Goal: Use online tool/utility: Utilize a website feature to perform a specific function

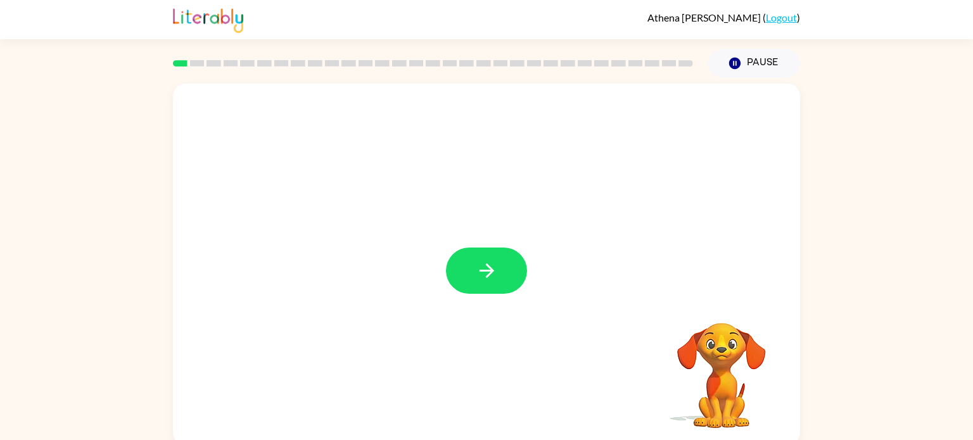
scroll to position [5, 0]
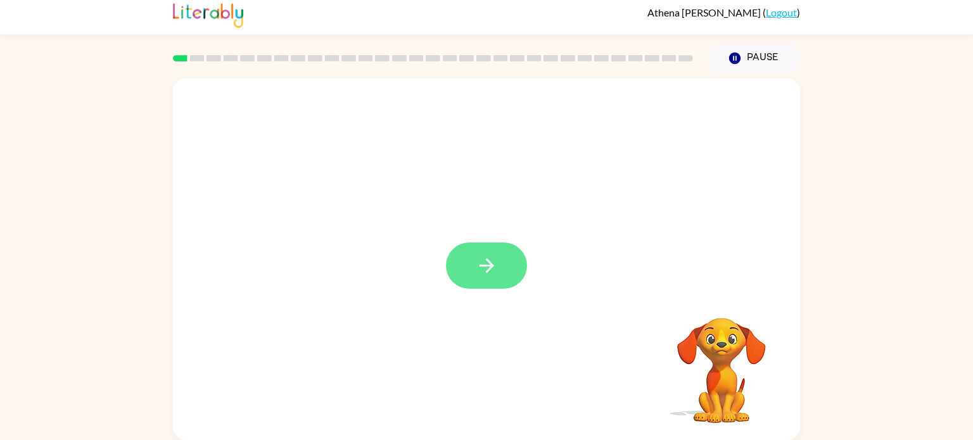
click at [453, 256] on button "button" at bounding box center [486, 266] width 81 height 46
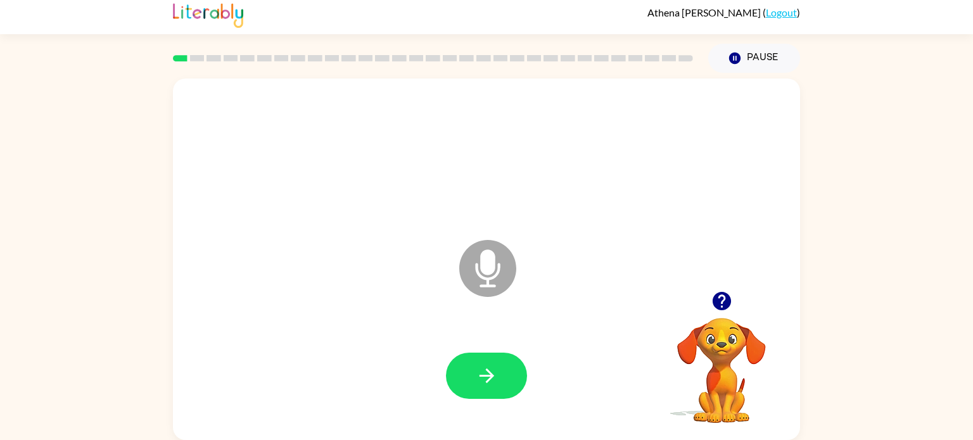
click at [473, 264] on icon at bounding box center [487, 268] width 57 height 57
click at [496, 369] on icon "button" at bounding box center [487, 376] width 22 height 22
click at [488, 272] on icon "Microphone The Microphone is here when it is your turn to talk" at bounding box center [551, 284] width 190 height 95
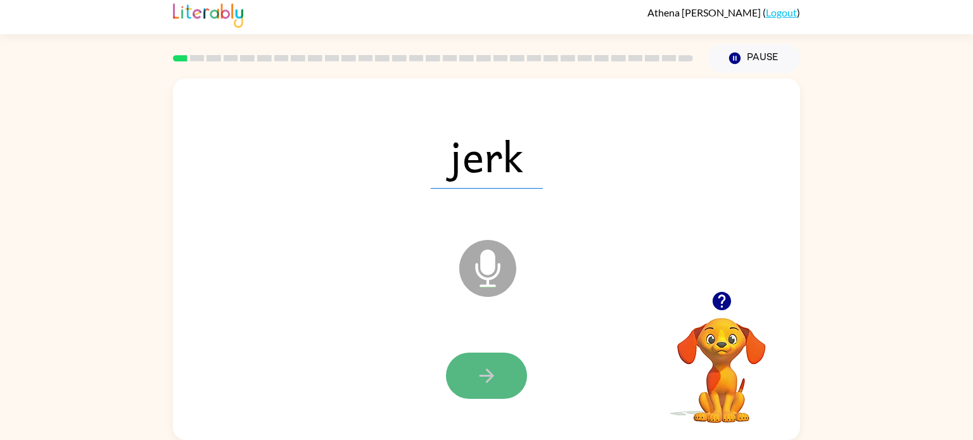
click at [502, 390] on button "button" at bounding box center [486, 376] width 81 height 46
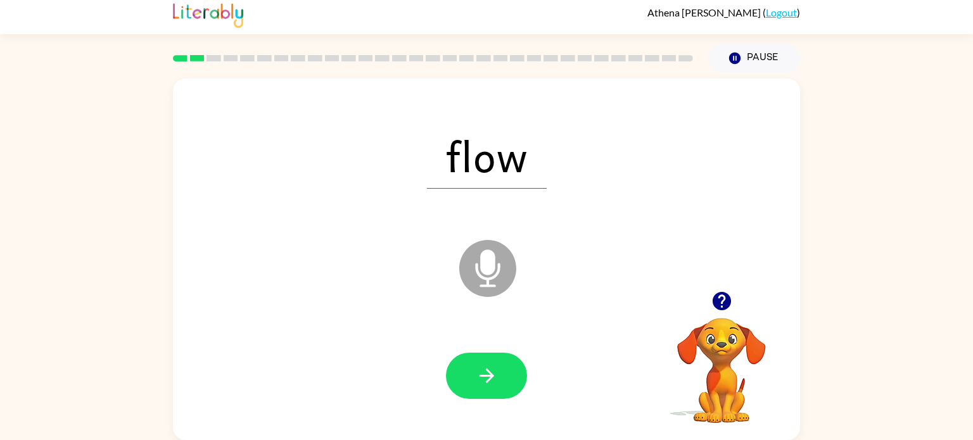
click at [485, 265] on icon "Microphone The Microphone is here when it is your turn to talk" at bounding box center [551, 284] width 190 height 95
click at [479, 366] on icon "button" at bounding box center [487, 376] width 22 height 22
click at [483, 264] on icon "Microphone The Microphone is here when it is your turn to talk" at bounding box center [551, 284] width 190 height 95
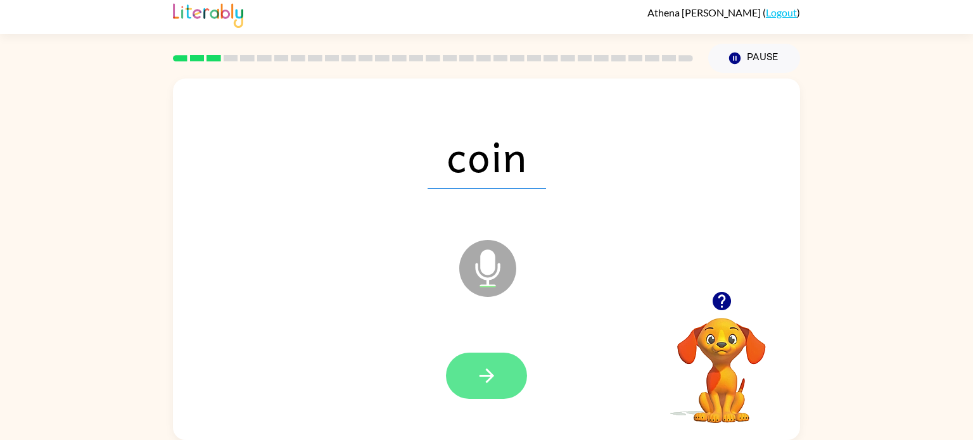
click at [501, 374] on button "button" at bounding box center [486, 376] width 81 height 46
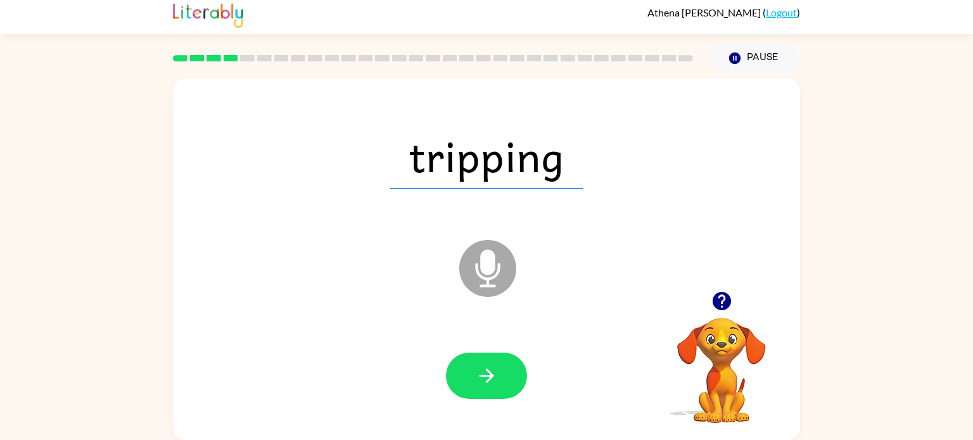
click at [500, 279] on icon at bounding box center [487, 268] width 57 height 57
click at [516, 384] on button "button" at bounding box center [486, 376] width 81 height 46
click at [492, 276] on icon at bounding box center [487, 268] width 57 height 57
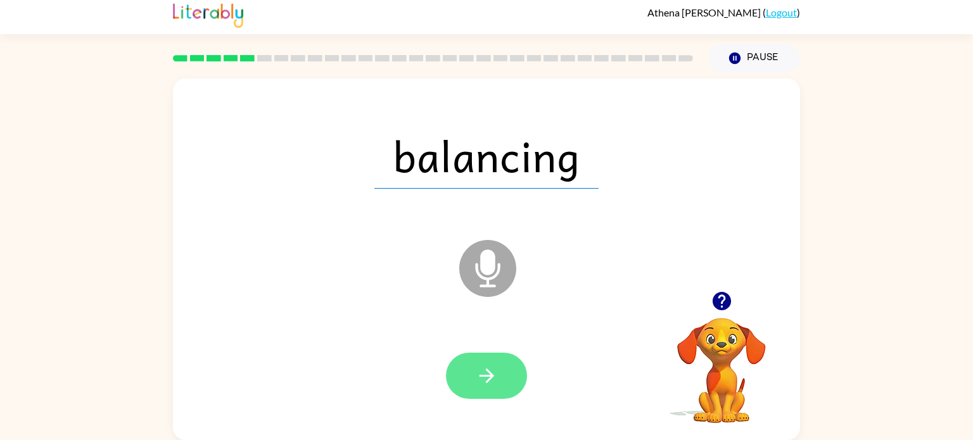
click at [490, 361] on button "button" at bounding box center [486, 376] width 81 height 46
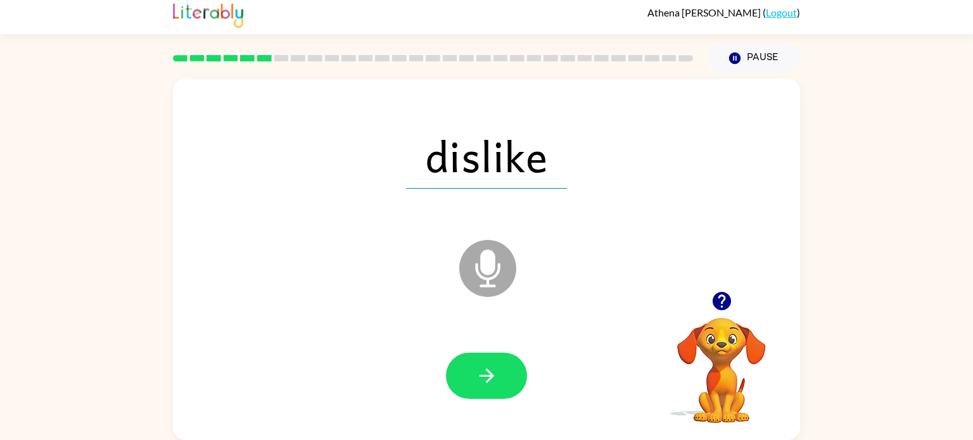
click at [490, 259] on icon "Microphone The Microphone is here when it is your turn to talk" at bounding box center [551, 284] width 190 height 95
click at [503, 410] on div at bounding box center [487, 376] width 602 height 104
click at [500, 369] on button "button" at bounding box center [486, 376] width 81 height 46
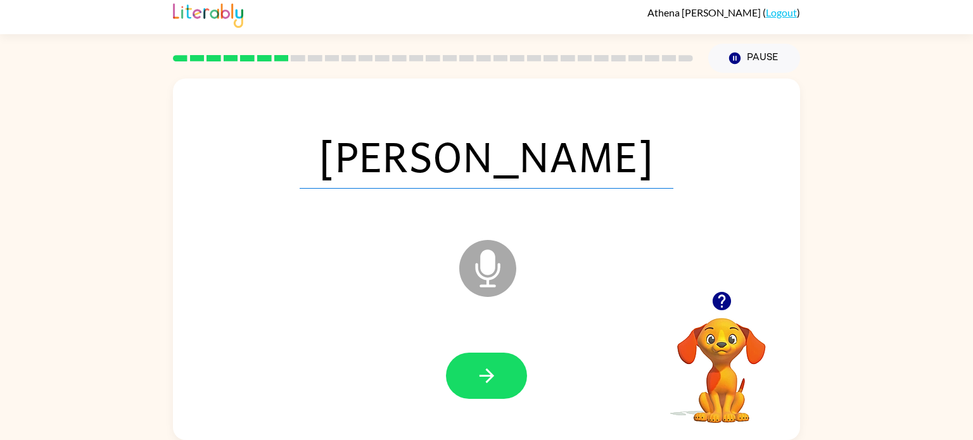
click at [478, 269] on icon at bounding box center [487, 268] width 57 height 57
click at [489, 383] on icon "button" at bounding box center [487, 376] width 22 height 22
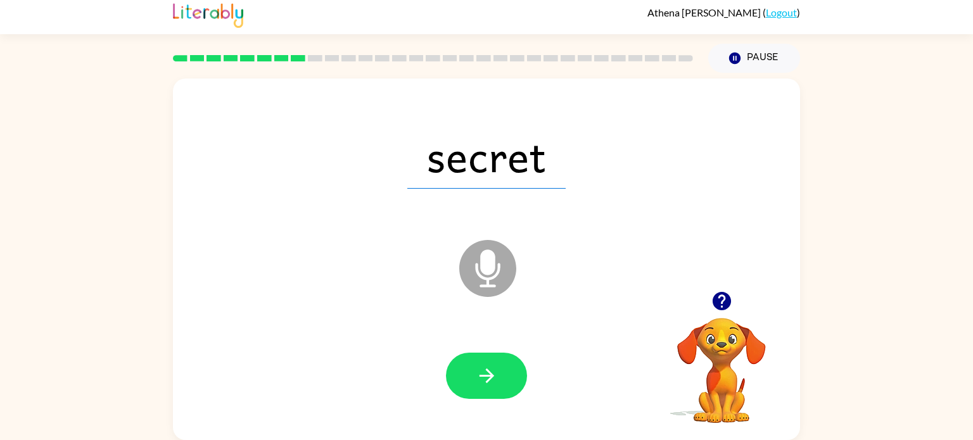
click at [489, 255] on icon "Microphone The Microphone is here when it is your turn to talk" at bounding box center [551, 284] width 190 height 95
click at [483, 357] on button "button" at bounding box center [486, 376] width 81 height 46
click at [488, 291] on icon at bounding box center [487, 268] width 57 height 57
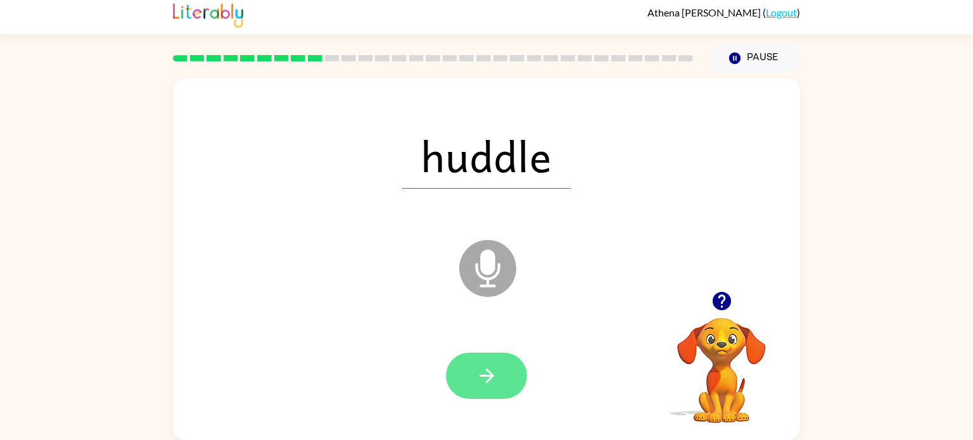
click at [479, 391] on button "button" at bounding box center [486, 376] width 81 height 46
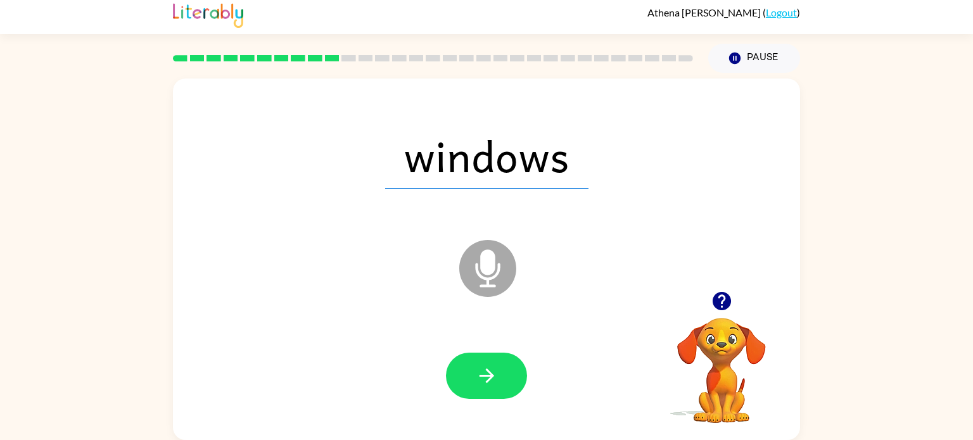
scroll to position [0, 0]
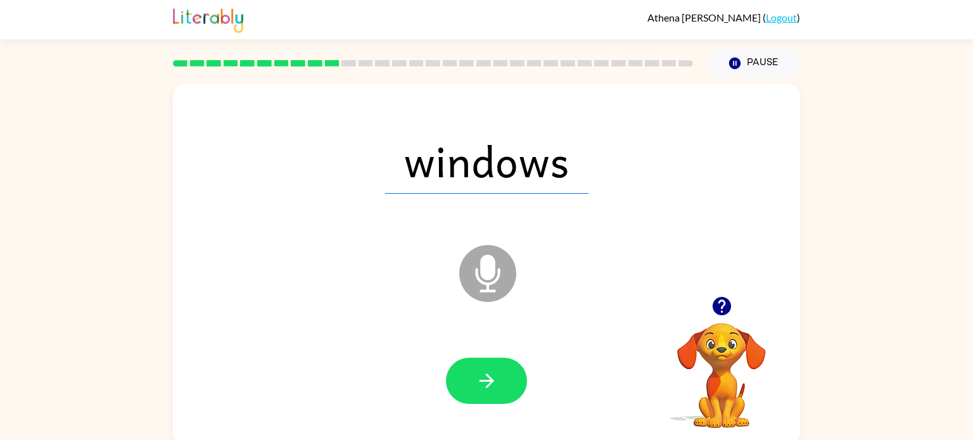
click at [490, 274] on icon "Microphone The Microphone is here when it is your turn to talk" at bounding box center [551, 289] width 190 height 95
click at [497, 367] on button "button" at bounding box center [486, 381] width 81 height 46
click at [488, 291] on icon "Microphone The Microphone is here when it is your turn to talk" at bounding box center [551, 289] width 190 height 95
click at [492, 334] on icon "Microphone The Microphone is here when it is your turn to talk" at bounding box center [551, 289] width 190 height 95
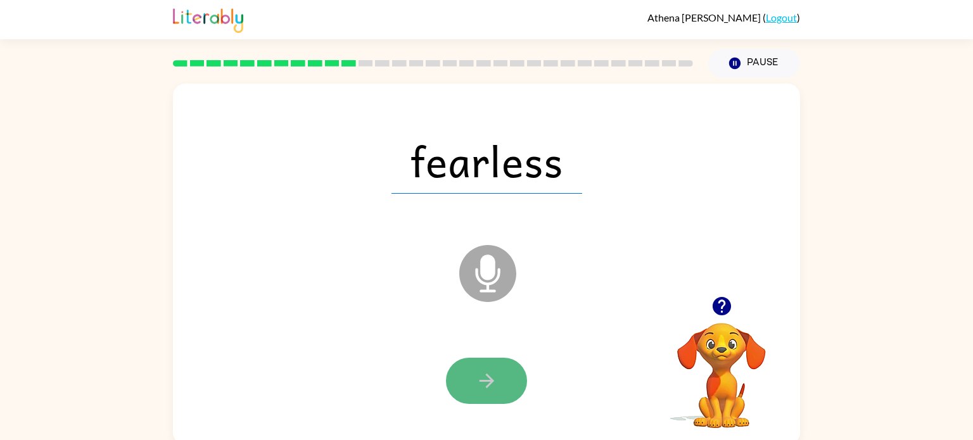
click at [495, 373] on icon "button" at bounding box center [487, 381] width 22 height 22
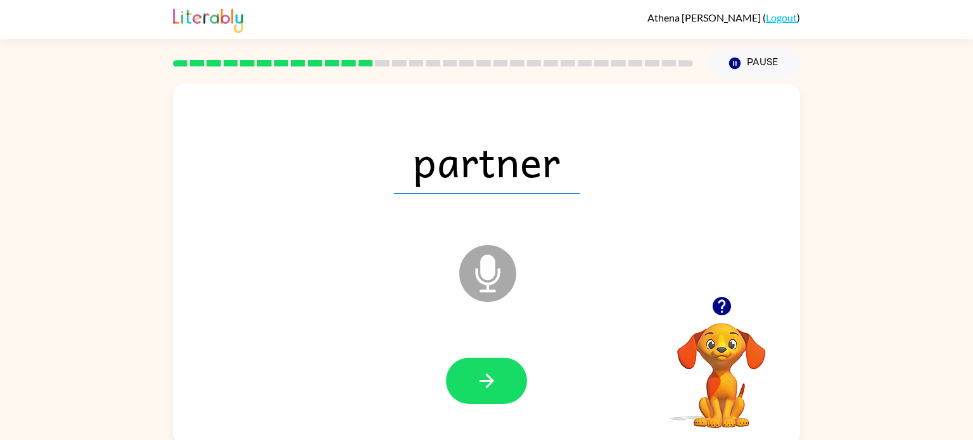
click at [497, 270] on icon at bounding box center [487, 273] width 57 height 57
click at [496, 388] on icon "button" at bounding box center [487, 381] width 22 height 22
click at [485, 284] on icon "Microphone The Microphone is here when it is your turn to talk" at bounding box center [551, 289] width 190 height 95
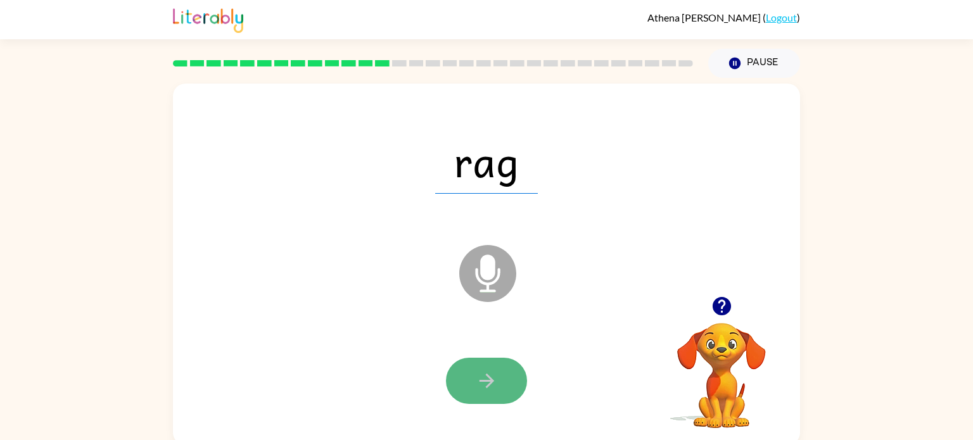
click at [488, 358] on button "button" at bounding box center [486, 381] width 81 height 46
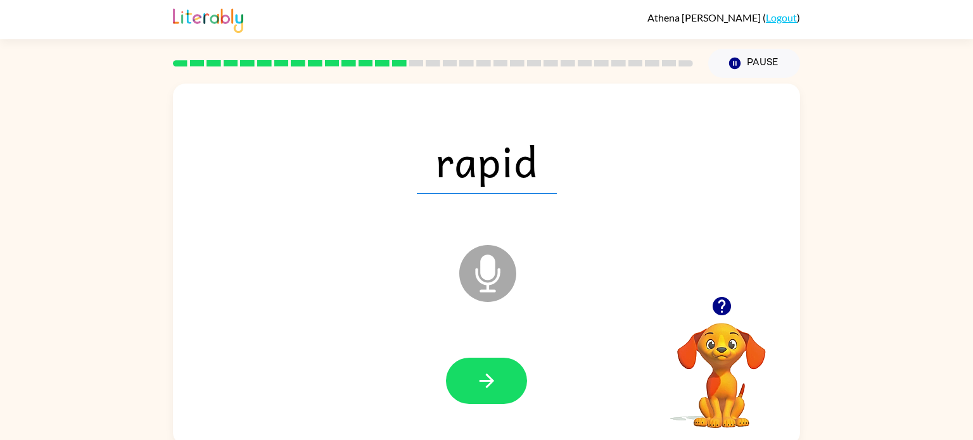
click at [485, 284] on icon "Microphone The Microphone is here when it is your turn to talk" at bounding box center [551, 289] width 190 height 95
click at [507, 369] on button "button" at bounding box center [486, 381] width 81 height 46
click at [486, 277] on icon "Microphone The Microphone is here when it is your turn to talk" at bounding box center [551, 289] width 190 height 95
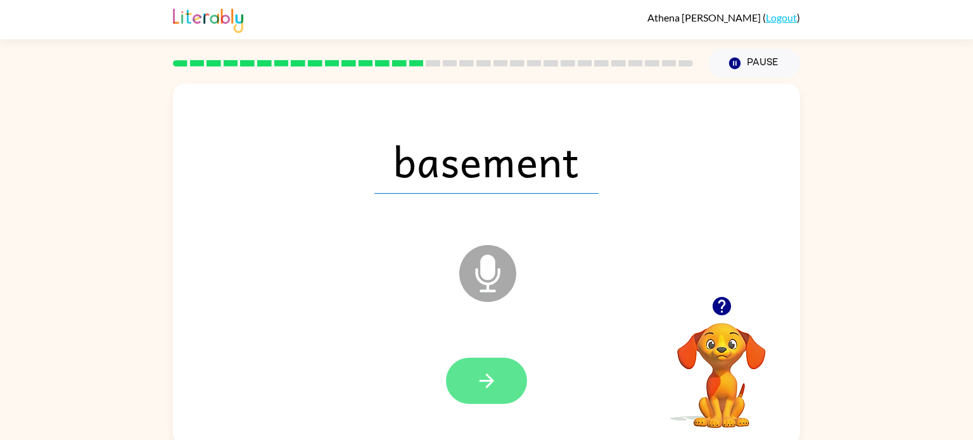
click at [498, 378] on button "button" at bounding box center [486, 381] width 81 height 46
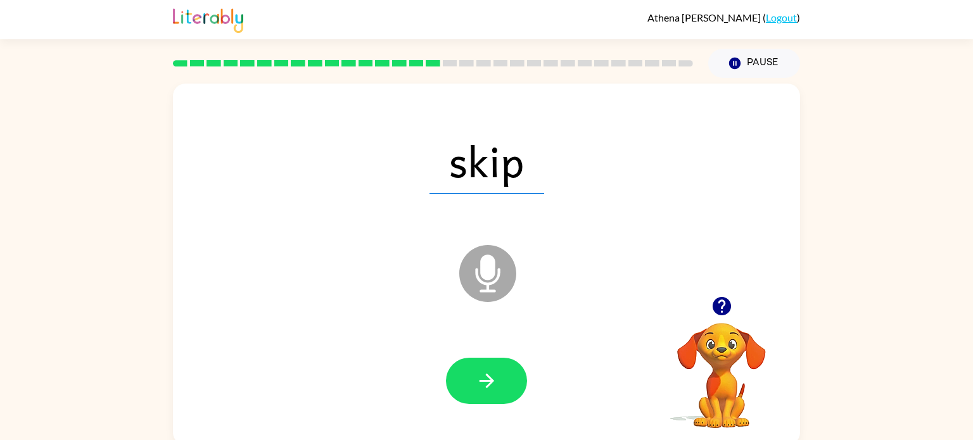
click at [495, 281] on icon "Microphone The Microphone is here when it is your turn to talk" at bounding box center [551, 289] width 190 height 95
click at [483, 393] on button "button" at bounding box center [486, 381] width 81 height 46
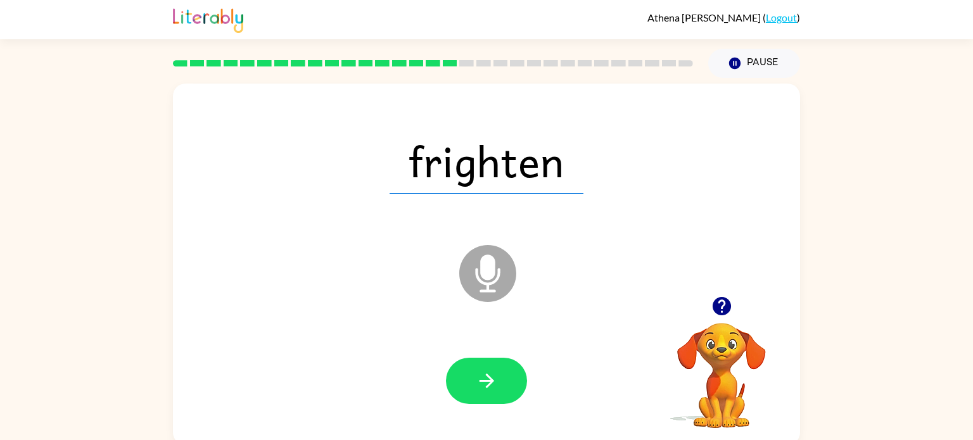
click at [504, 274] on icon at bounding box center [487, 273] width 57 height 57
click at [502, 382] on button "button" at bounding box center [486, 381] width 81 height 46
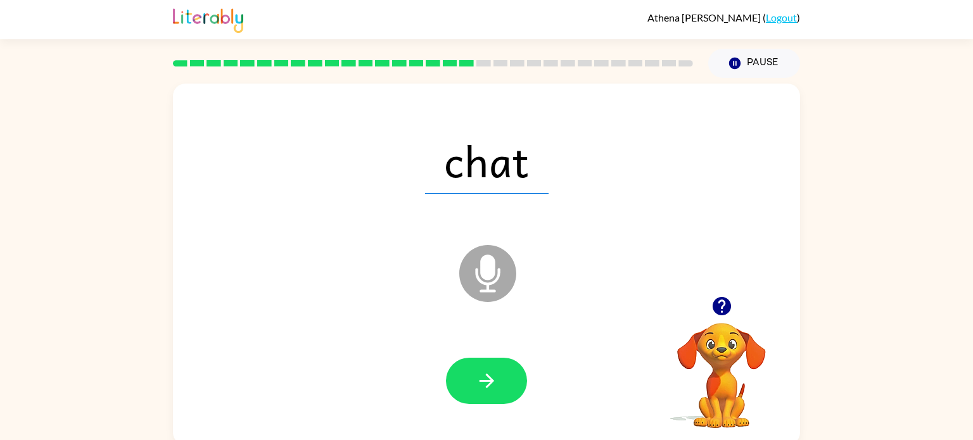
click at [502, 287] on icon at bounding box center [487, 273] width 57 height 57
click at [496, 378] on icon "button" at bounding box center [487, 381] width 22 height 22
click at [488, 276] on icon "Microphone The Microphone is here when it is your turn to talk" at bounding box center [551, 289] width 190 height 95
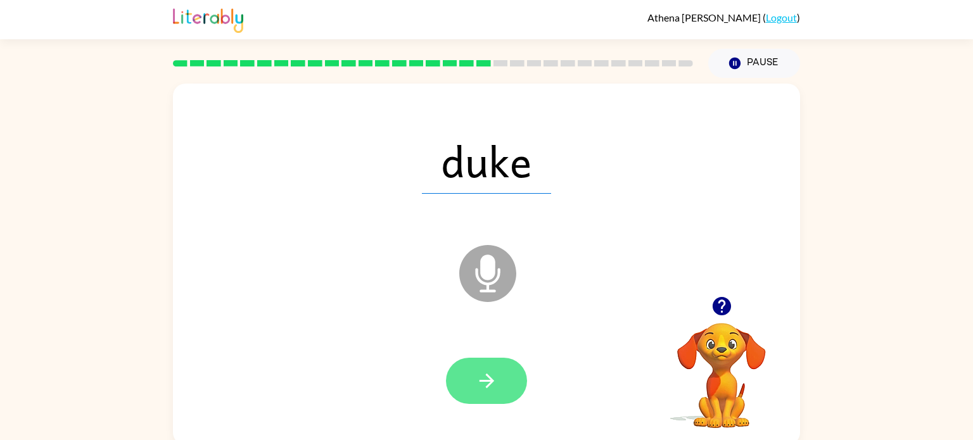
click at [499, 358] on button "button" at bounding box center [486, 381] width 81 height 46
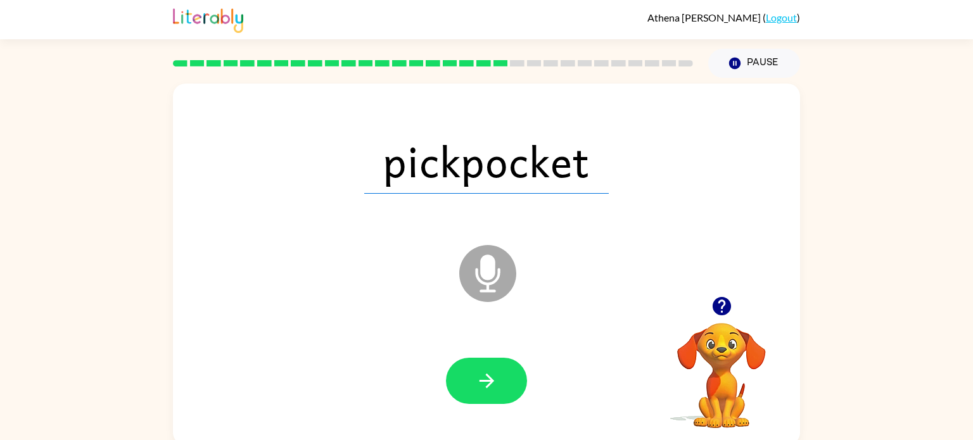
click at [495, 257] on icon at bounding box center [487, 273] width 57 height 57
click at [488, 364] on button "button" at bounding box center [486, 381] width 81 height 46
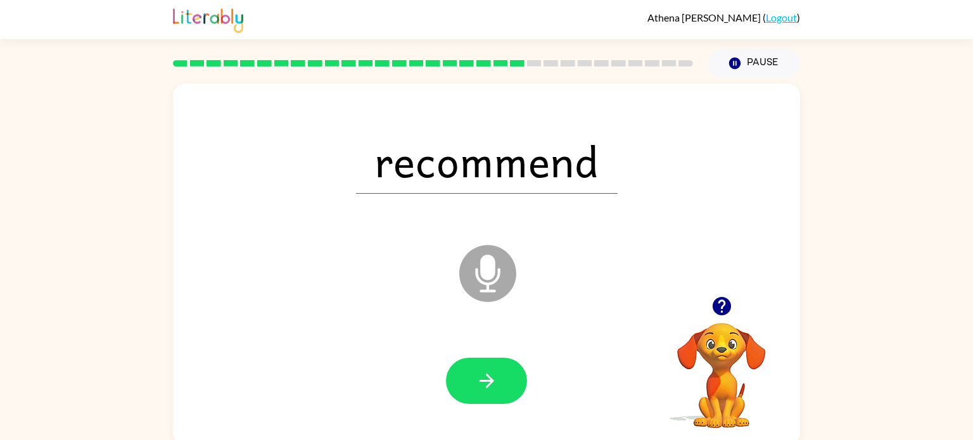
click at [482, 279] on icon at bounding box center [487, 273] width 57 height 57
click at [486, 372] on icon "button" at bounding box center [487, 381] width 22 height 22
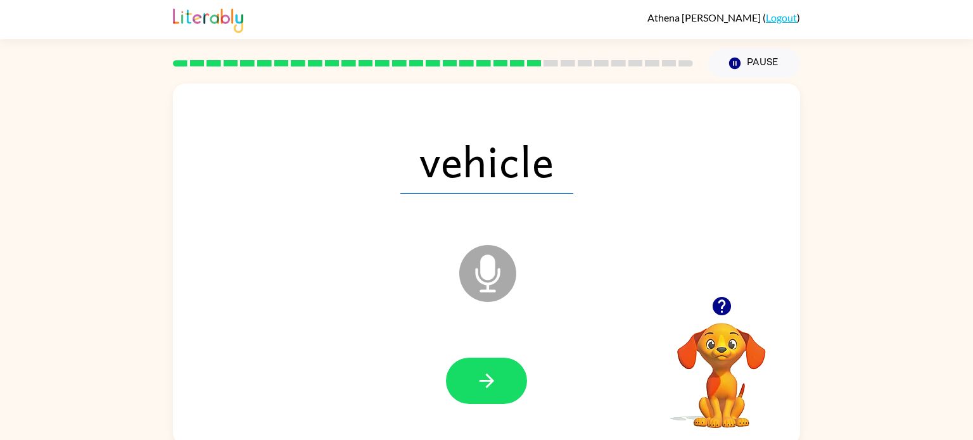
click at [501, 249] on icon at bounding box center [487, 273] width 57 height 57
click at [503, 381] on button "button" at bounding box center [486, 381] width 81 height 46
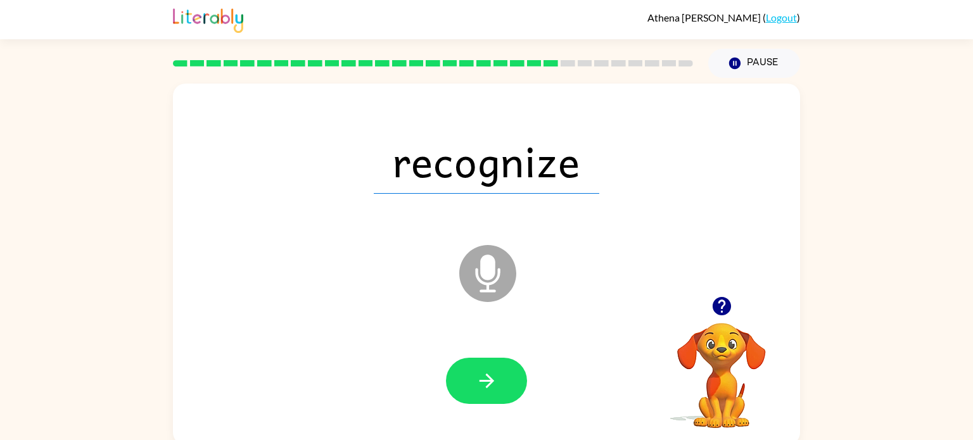
click at [493, 284] on icon at bounding box center [487, 273] width 57 height 57
click at [498, 386] on button "button" at bounding box center [486, 381] width 81 height 46
click at [484, 246] on icon at bounding box center [487, 273] width 57 height 57
click at [499, 349] on div at bounding box center [487, 381] width 602 height 104
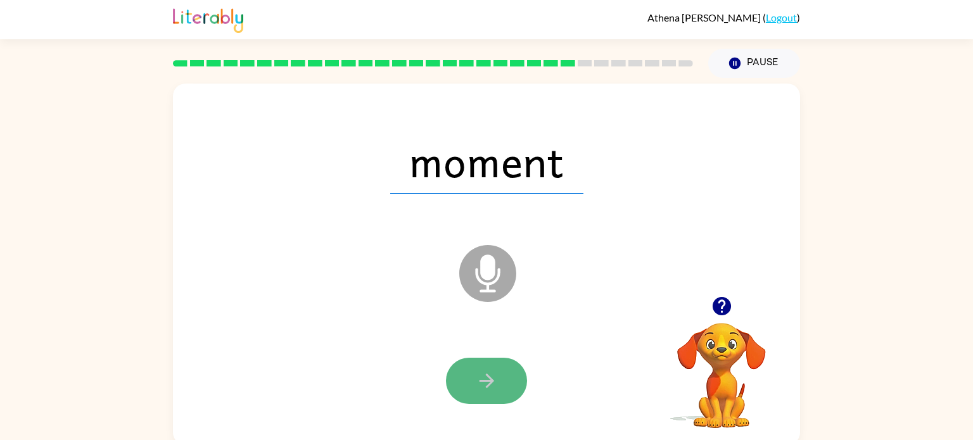
click at [498, 360] on button "button" at bounding box center [486, 381] width 81 height 46
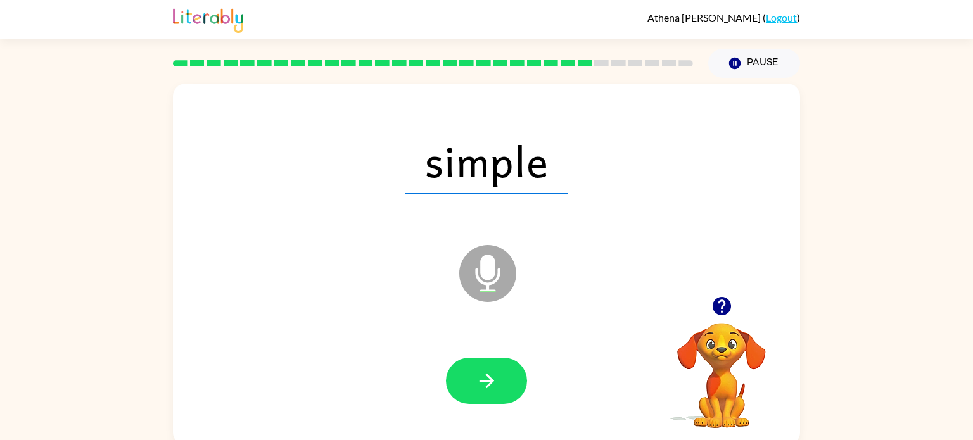
click at [490, 267] on icon "Microphone The Microphone is here when it is your turn to talk" at bounding box center [551, 289] width 190 height 95
click at [495, 385] on icon "button" at bounding box center [487, 381] width 22 height 22
click at [482, 260] on icon "Microphone The Microphone is here when it is your turn to talk" at bounding box center [551, 289] width 190 height 95
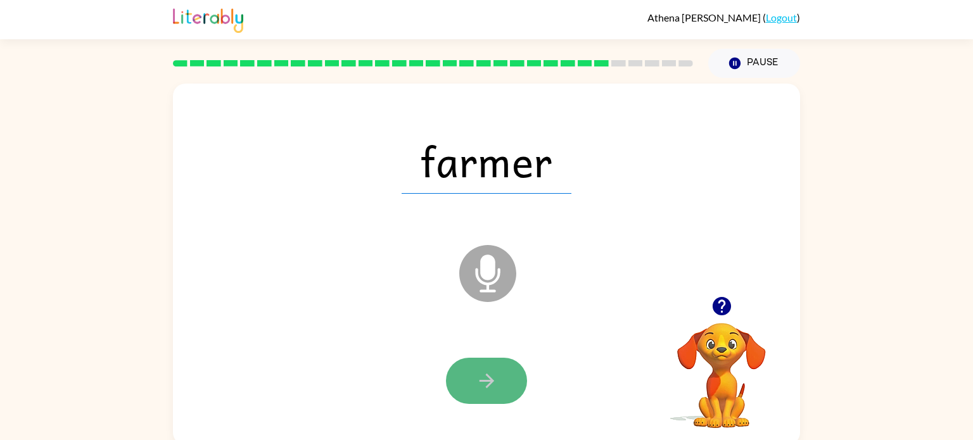
click at [498, 375] on button "button" at bounding box center [486, 381] width 81 height 46
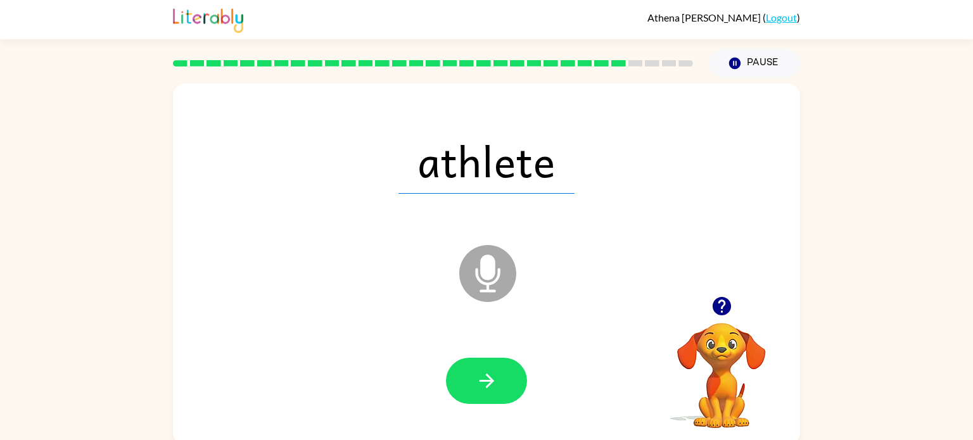
click at [478, 281] on icon "Microphone The Microphone is here when it is your turn to talk" at bounding box center [551, 289] width 190 height 95
click at [482, 370] on icon "button" at bounding box center [487, 381] width 22 height 22
click at [483, 263] on icon "Microphone The Microphone is here when it is your turn to talk" at bounding box center [551, 289] width 190 height 95
click at [476, 425] on div at bounding box center [487, 381] width 602 height 104
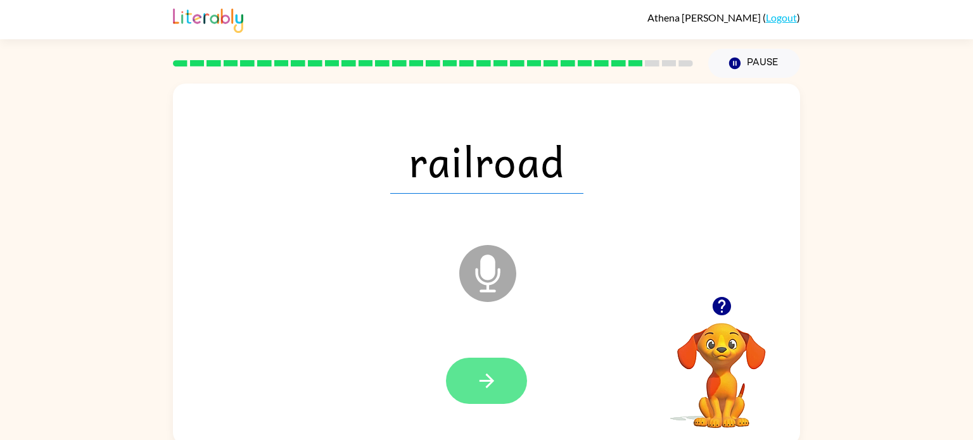
click at [495, 367] on button "button" at bounding box center [486, 381] width 81 height 46
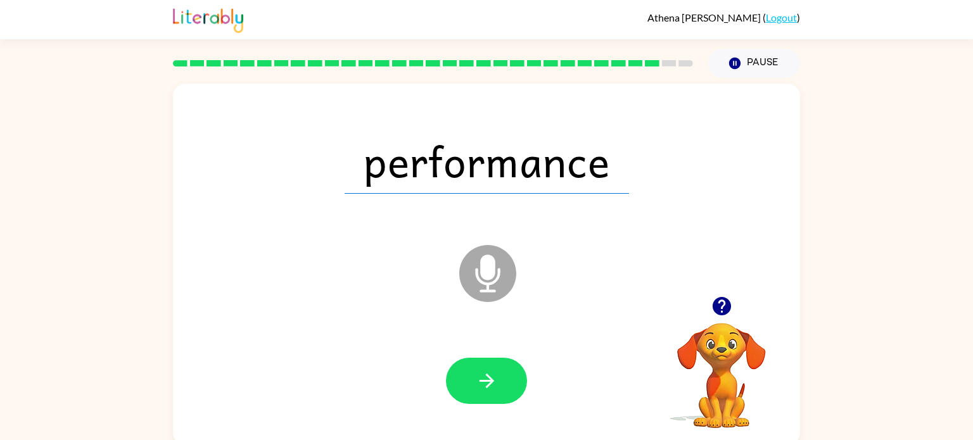
click at [486, 279] on icon "Microphone The Microphone is here when it is your turn to talk" at bounding box center [551, 289] width 190 height 95
click at [476, 378] on icon "button" at bounding box center [487, 381] width 22 height 22
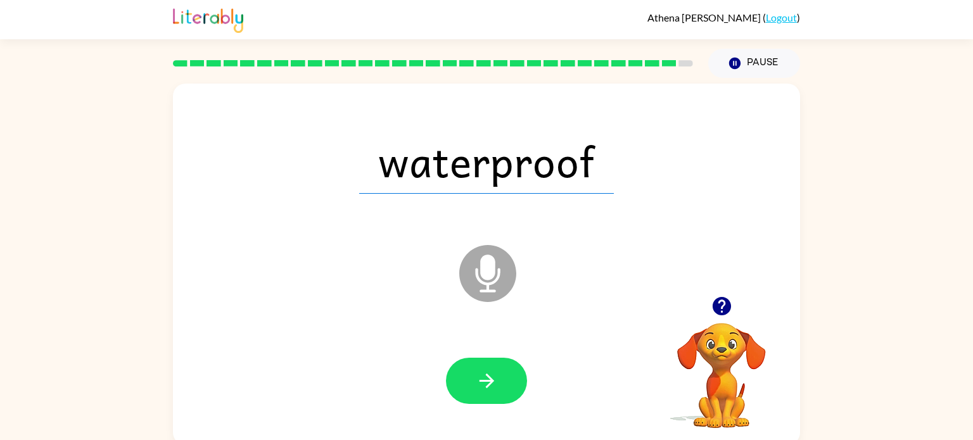
click at [497, 259] on icon at bounding box center [487, 273] width 57 height 57
click at [485, 354] on div at bounding box center [487, 381] width 602 height 104
click at [485, 365] on button "button" at bounding box center [486, 381] width 81 height 46
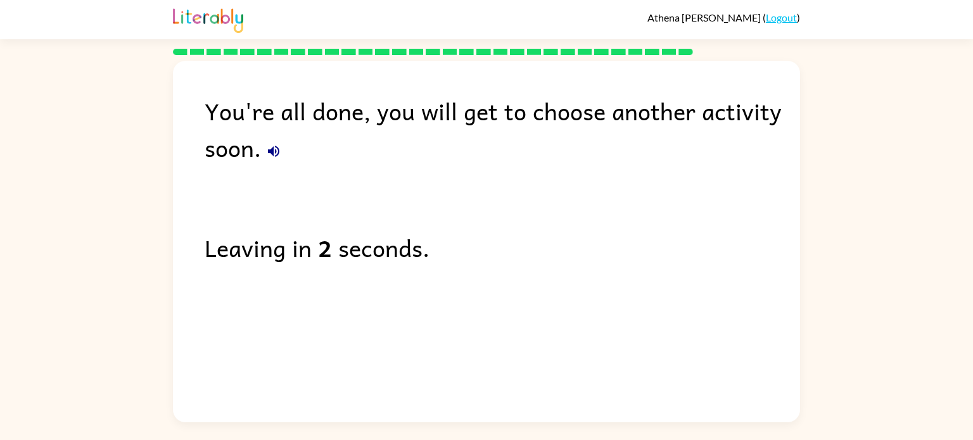
click at [274, 148] on icon "button" at bounding box center [273, 151] width 15 height 15
